Goal: Task Accomplishment & Management: Manage account settings

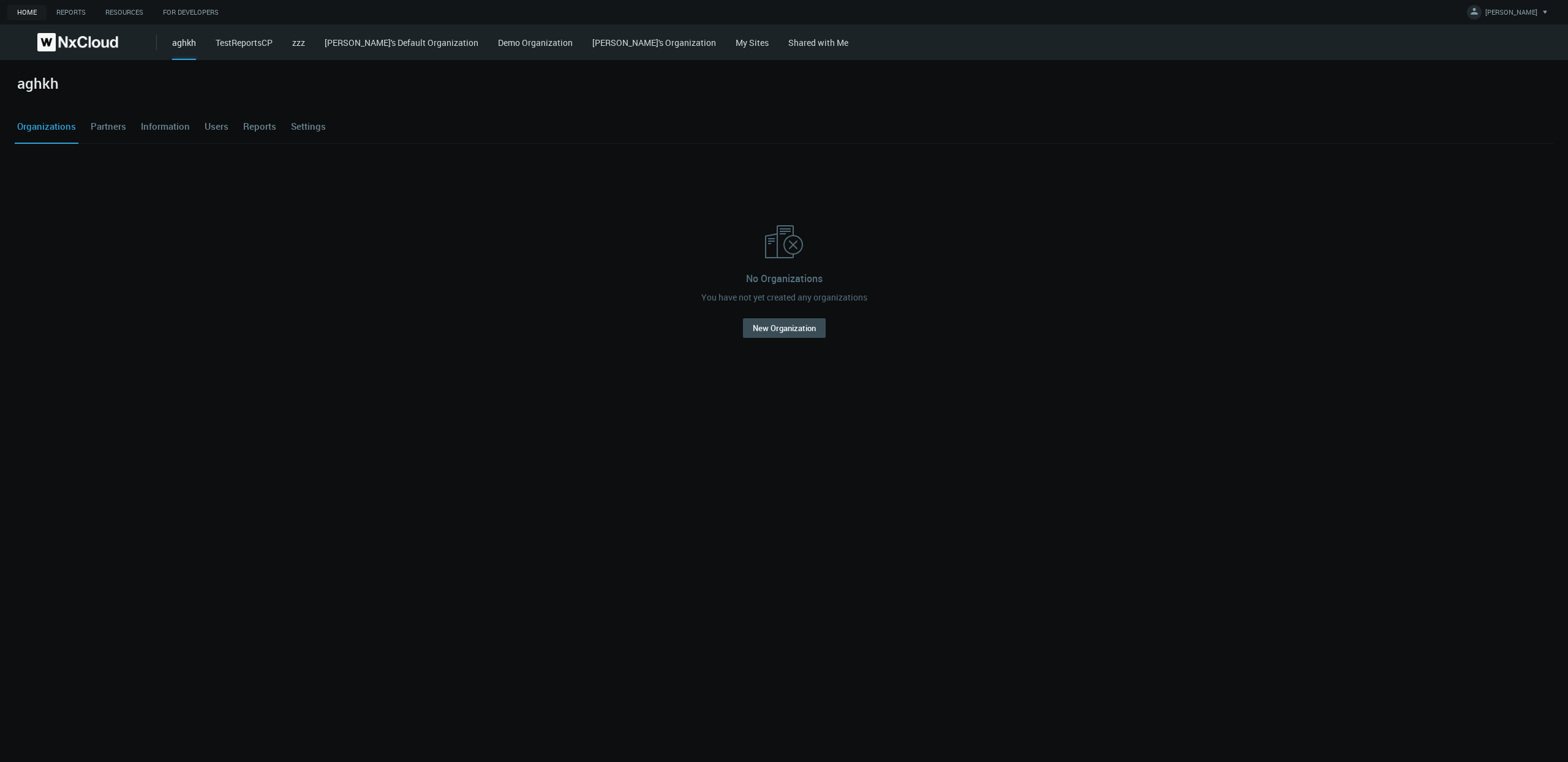
click at [735, 47] on link "My Sites" at bounding box center [752, 42] width 33 height 12
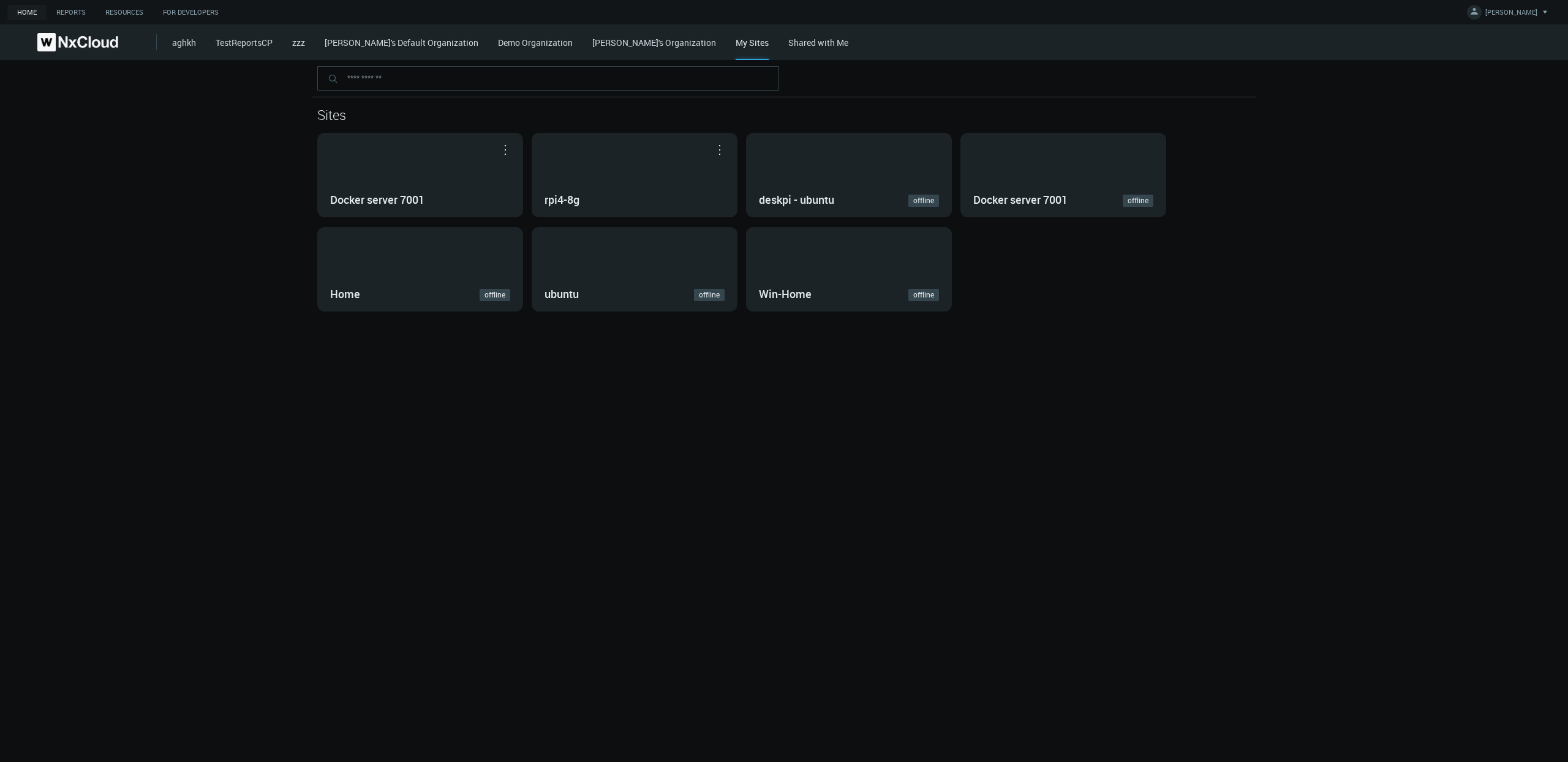
click at [735, 47] on div "My Sites" at bounding box center [752, 48] width 33 height 24
click at [411, 177] on div "Docker server 7001" at bounding box center [420, 175] width 204 height 83
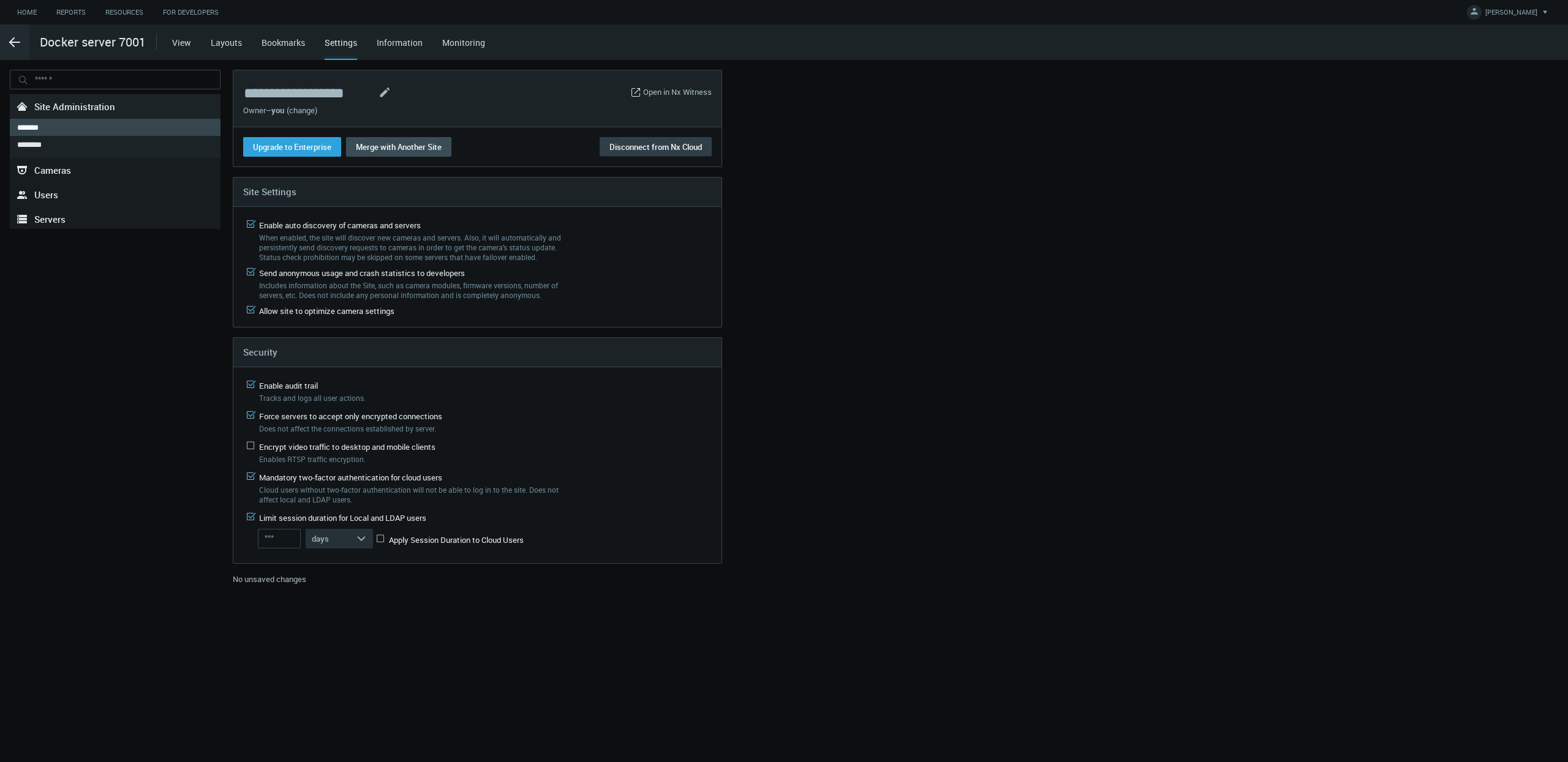
click at [656, 148] on button "Disconnect from Nx Cloud" at bounding box center [655, 147] width 112 height 19
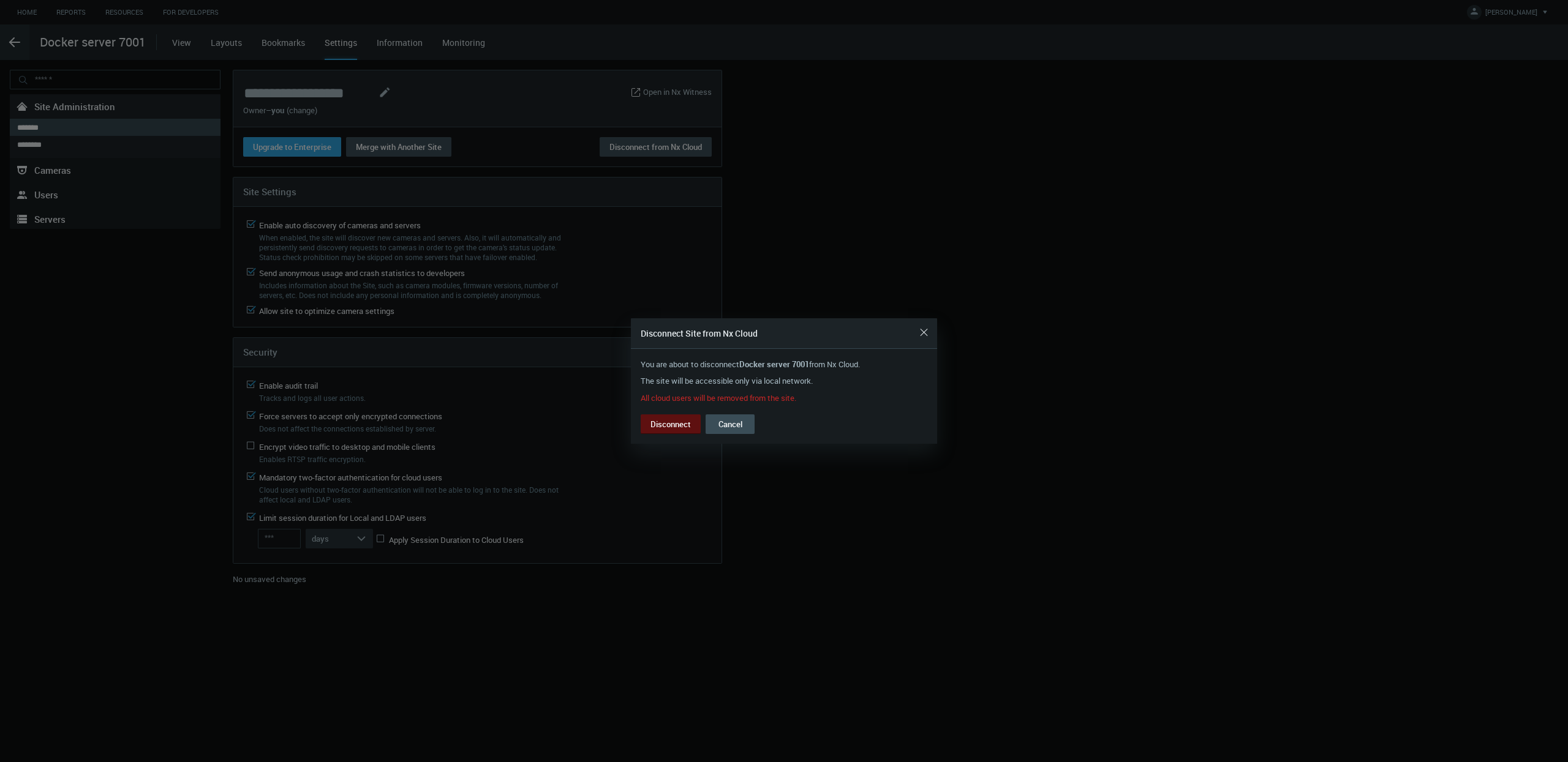
click at [674, 426] on button "Disconnect" at bounding box center [671, 423] width 60 height 19
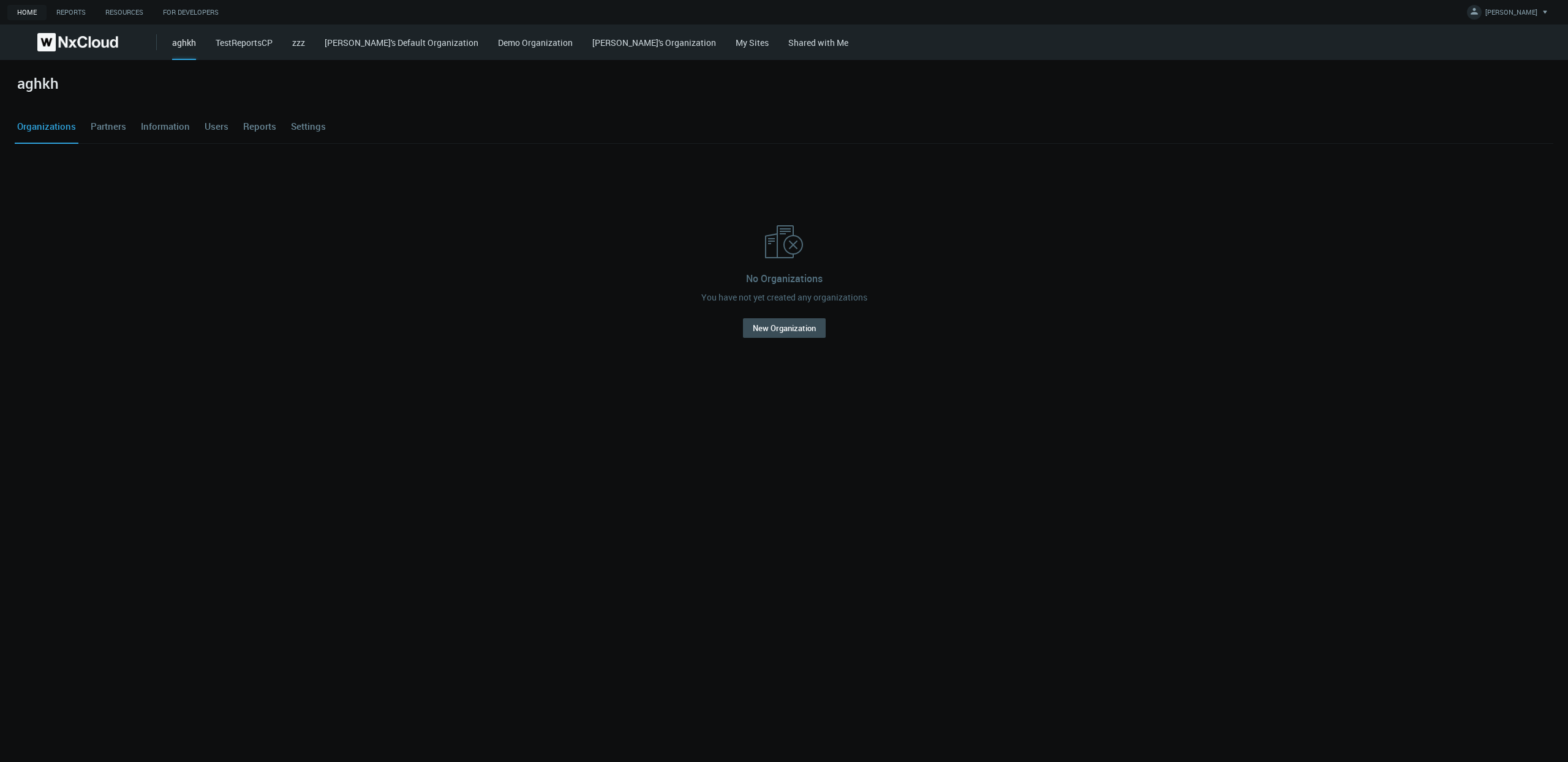
click at [735, 41] on link "My Sites" at bounding box center [752, 42] width 33 height 12
